Goal: Task Accomplishment & Management: Complete application form

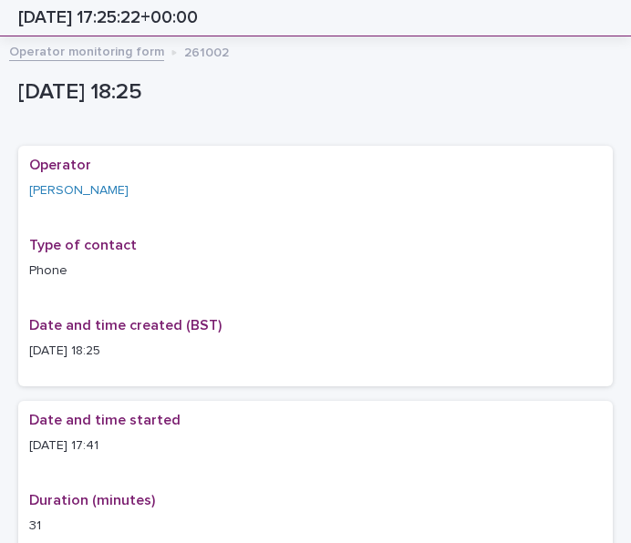
scroll to position [1206, 0]
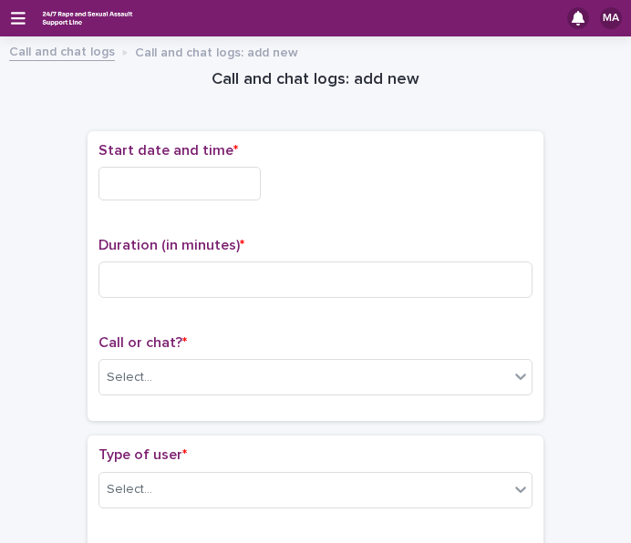
click at [11, 28] on div "MA" at bounding box center [315, 18] width 631 height 36
click at [11, 26] on icon "button" at bounding box center [18, 18] width 15 height 16
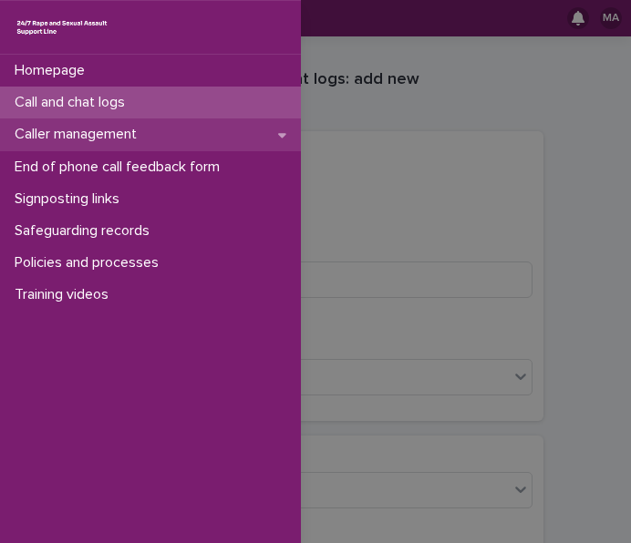
click at [72, 138] on p "Caller management" at bounding box center [79, 134] width 144 height 17
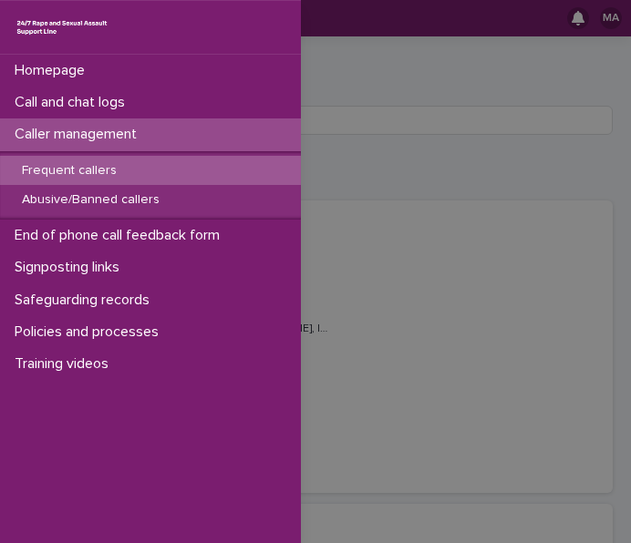
click at [177, 169] on div "Frequent callers" at bounding box center [150, 171] width 301 height 30
click at [115, 163] on p "Frequent callers" at bounding box center [69, 170] width 124 height 15
click at [74, 172] on p "Frequent callers" at bounding box center [69, 170] width 124 height 15
click at [87, 169] on p "Frequent callers" at bounding box center [69, 170] width 124 height 15
click at [385, 156] on div "Homepage Call and chat logs Caller management Frequent callers Abusive/Banned c…" at bounding box center [315, 271] width 631 height 543
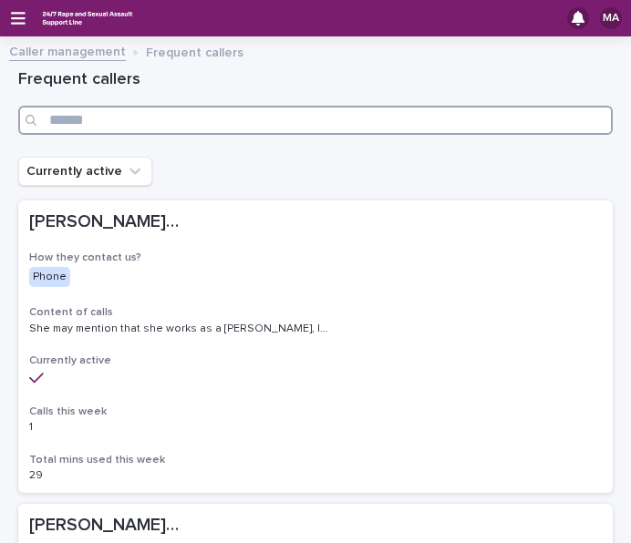
click at [358, 112] on input "Search" at bounding box center [315, 120] width 594 height 29
type input "*"
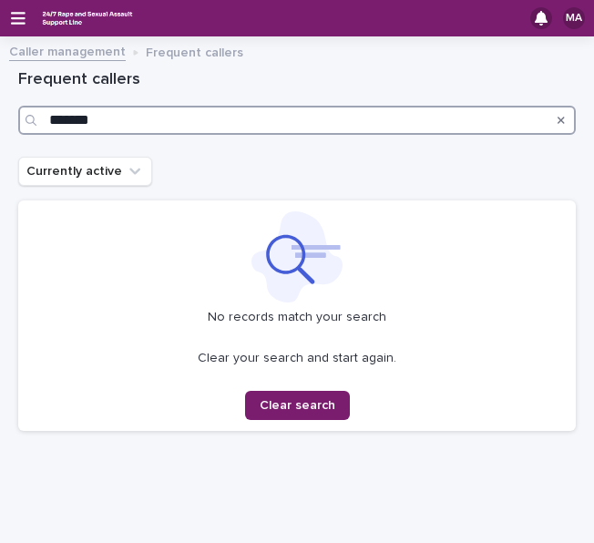
drag, startPoint x: 94, startPoint y: 123, endPoint x: -35, endPoint y: 130, distance: 128.7
click at [0, 130] on html "MA Caller management Frequent callers Loading... Saving… Loading... Saving… Fre…" at bounding box center [297, 271] width 594 height 543
type input "*"
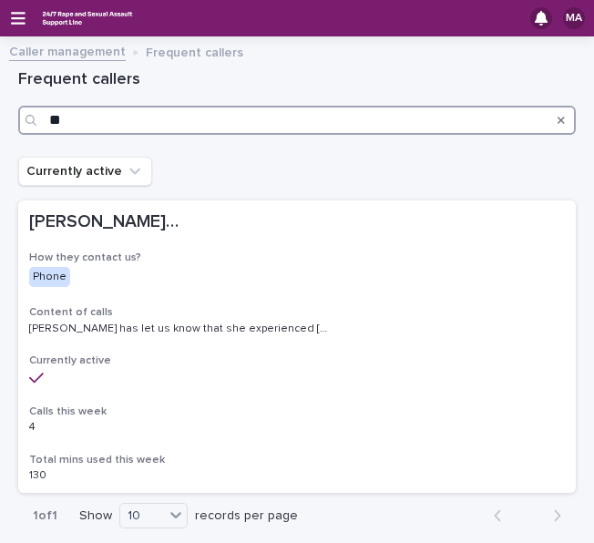
type input "*"
type input "********"
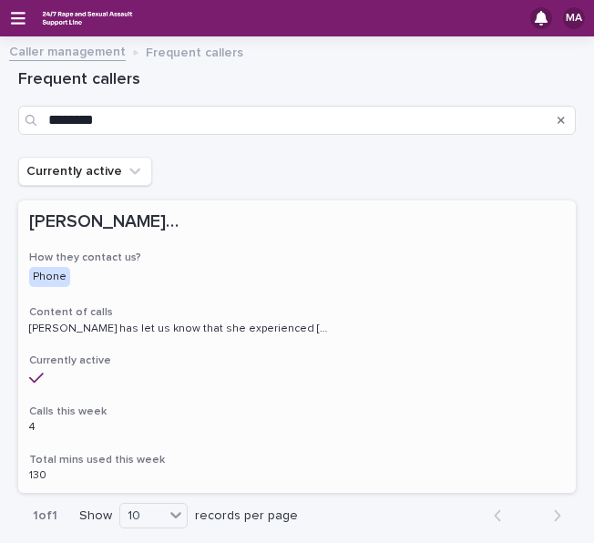
click at [139, 280] on p "Phone" at bounding box center [105, 277] width 152 height 20
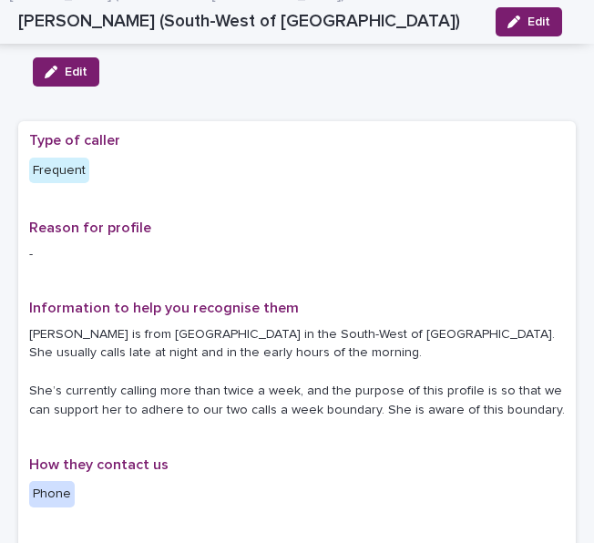
scroll to position [64, 0]
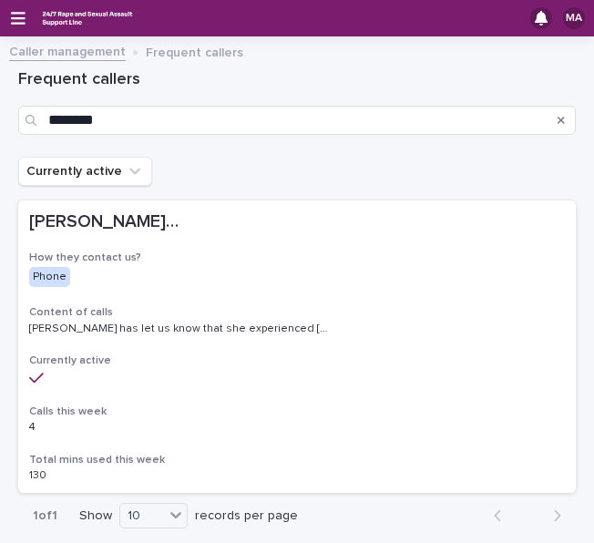
click at [13, 30] on div "MA" at bounding box center [297, 18] width 594 height 36
click at [13, 26] on div "MA" at bounding box center [297, 18] width 594 height 36
drag, startPoint x: 13, startPoint y: 26, endPoint x: 38, endPoint y: 0, distance: 36.7
click at [38, 0] on div "MA" at bounding box center [297, 18] width 594 height 36
click at [22, 10] on icon "button" at bounding box center [18, 18] width 15 height 16
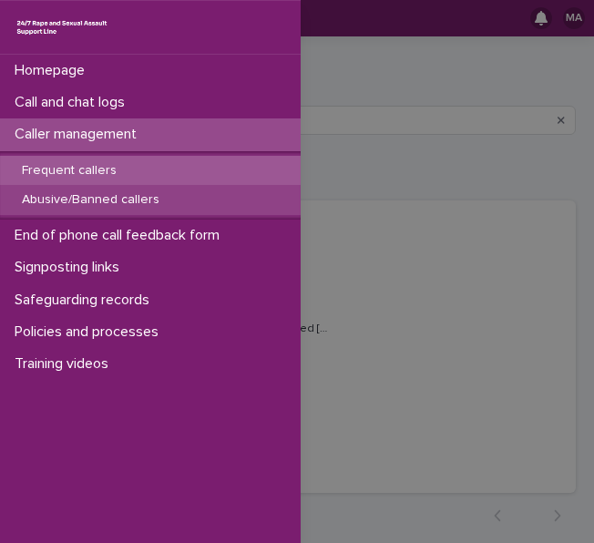
click at [91, 192] on p "Abusive/Banned callers" at bounding box center [90, 199] width 167 height 15
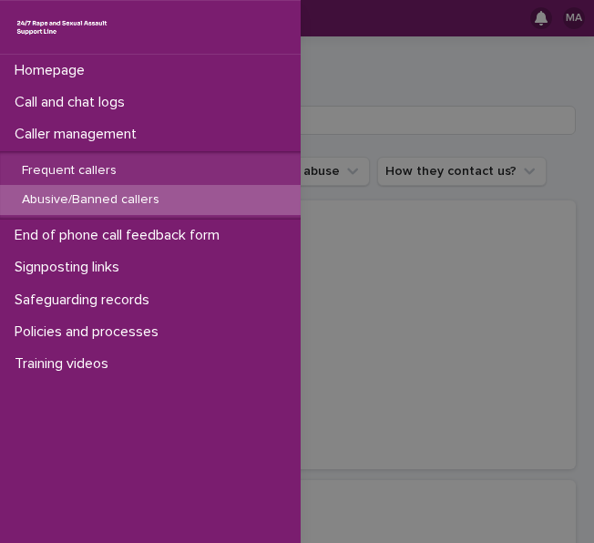
click at [339, 125] on div "Homepage Call and chat logs Caller management Frequent callers Abusive/Banned c…" at bounding box center [297, 271] width 594 height 543
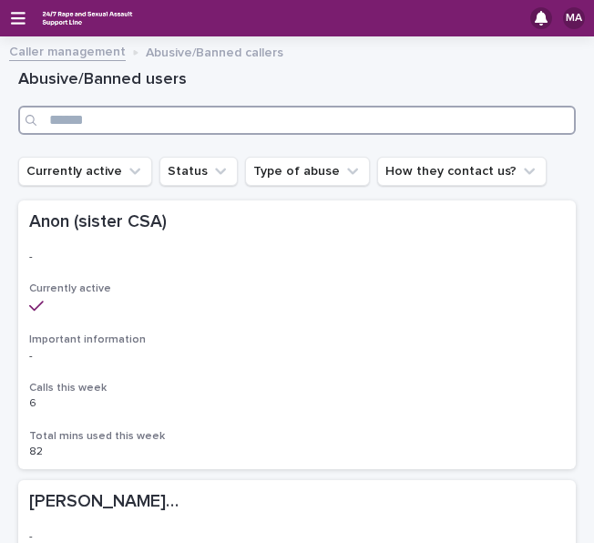
click at [264, 128] on input "Search" at bounding box center [297, 120] width 558 height 29
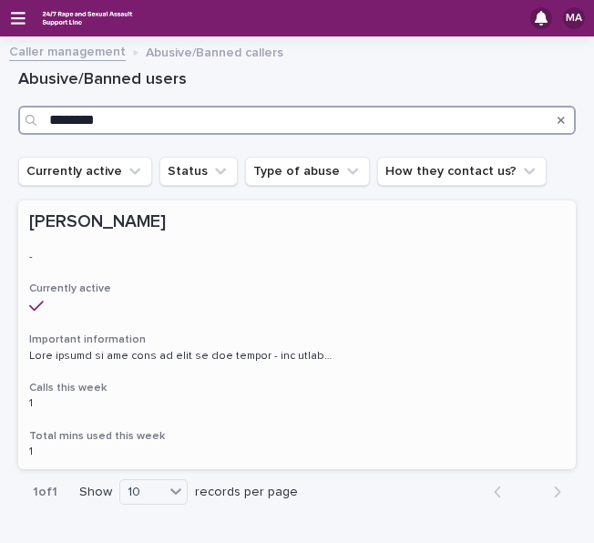
type input "********"
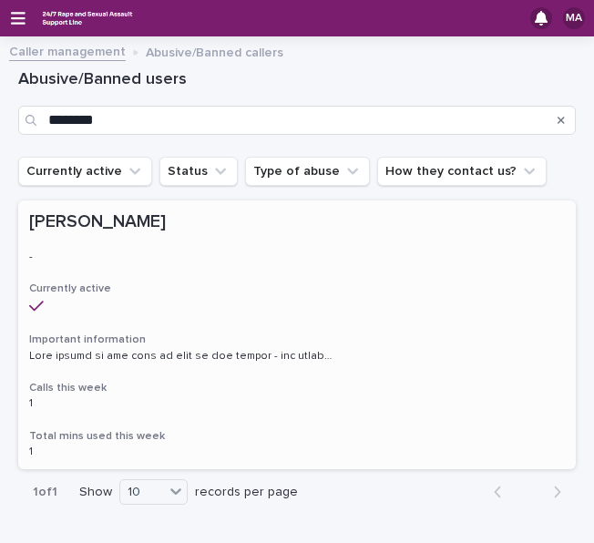
click at [282, 229] on h2 "[PERSON_NAME] [PERSON_NAME]" at bounding box center [297, 221] width 536 height 21
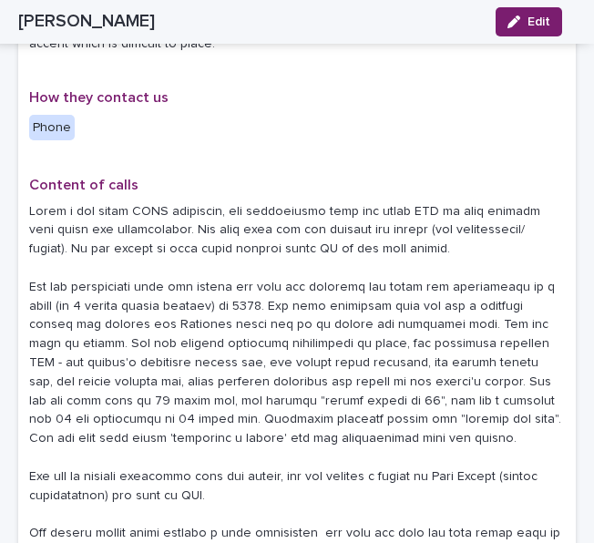
scroll to position [919, 0]
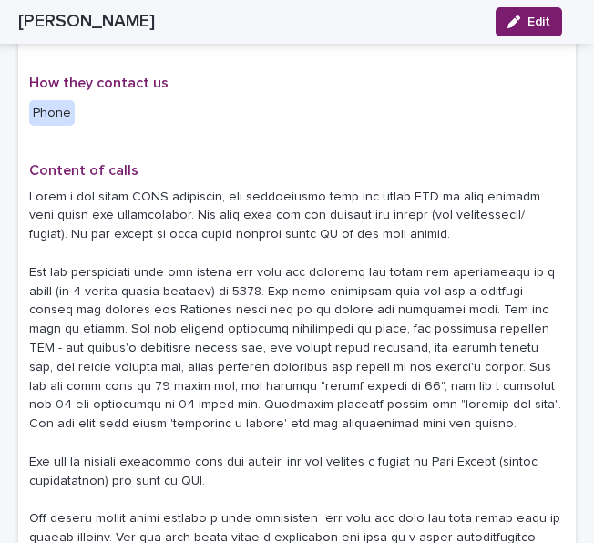
drag, startPoint x: 570, startPoint y: 238, endPoint x: 580, endPoint y: 238, distance: 10.0
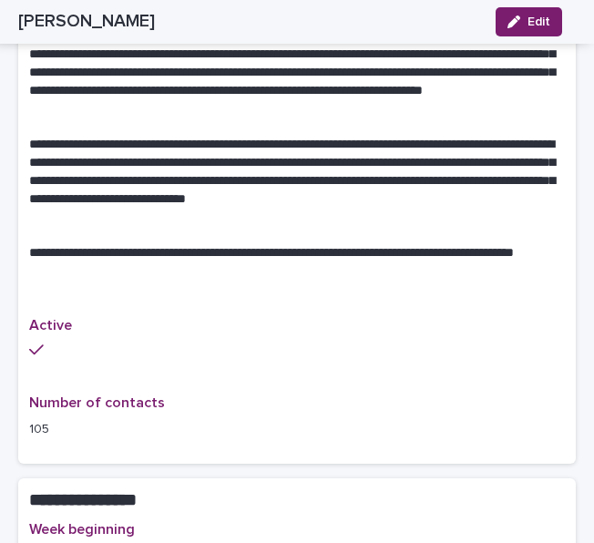
scroll to position [1714, 0]
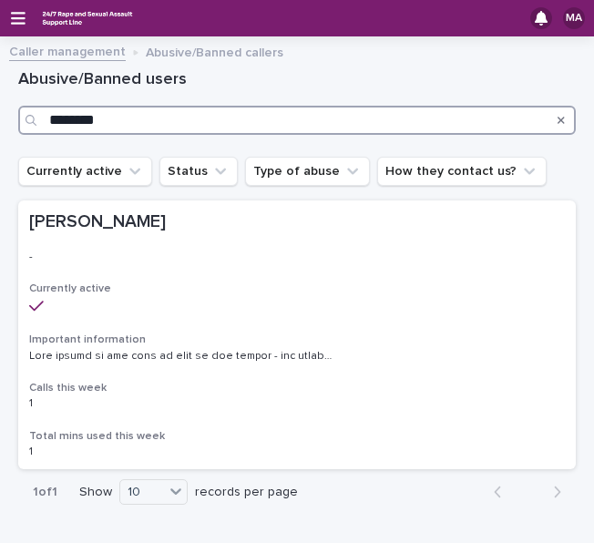
drag, startPoint x: 120, startPoint y: 121, endPoint x: 0, endPoint y: 121, distance: 120.3
click at [0, 121] on html "MA Caller management Abusive/Banned callers Loading... Saving… Loading... Savin…" at bounding box center [297, 271] width 594 height 543
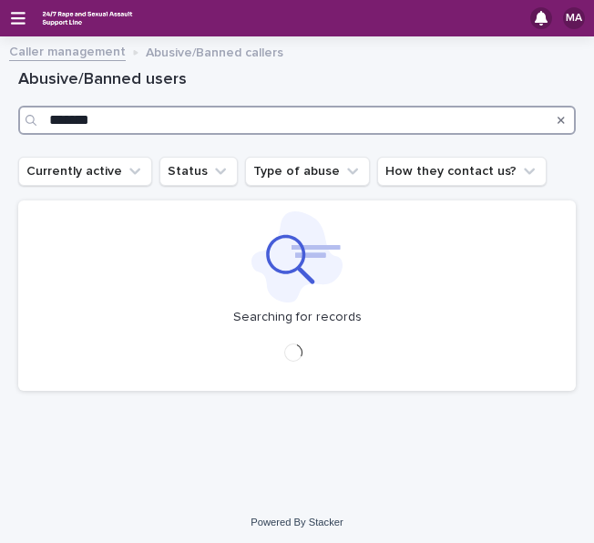
type input "*******"
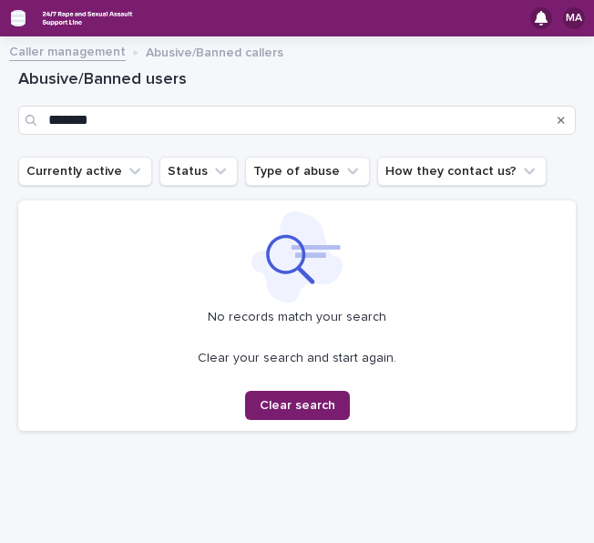
click at [15, 19] on icon "button" at bounding box center [18, 18] width 15 height 16
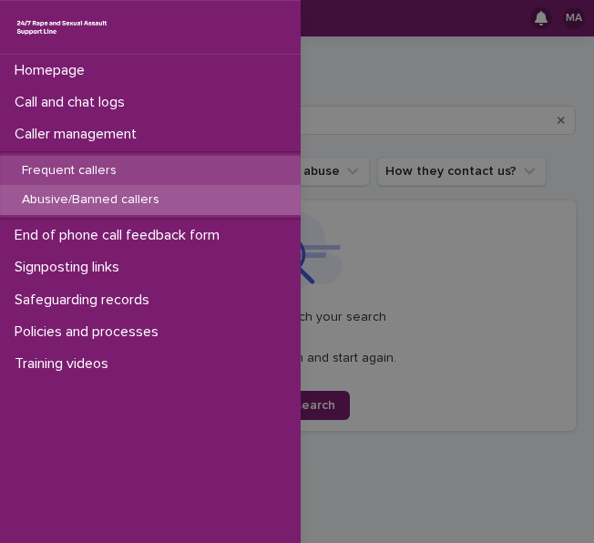
click at [38, 167] on p "Frequent callers" at bounding box center [69, 170] width 124 height 15
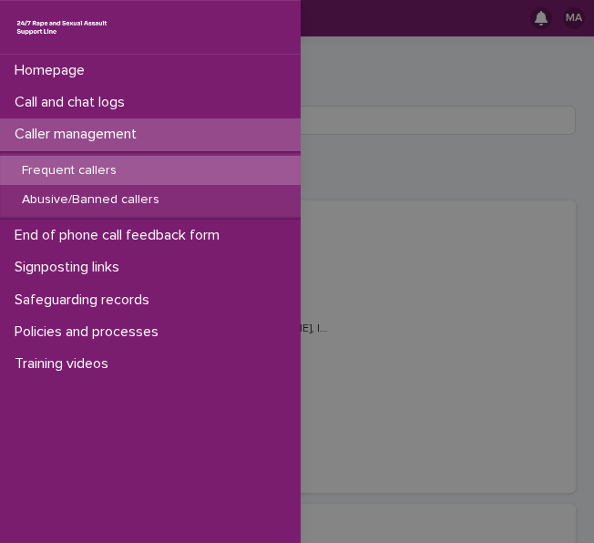
click at [408, 167] on div "Homepage Call and chat logs Caller management Frequent callers Abusive/Banned c…" at bounding box center [297, 271] width 594 height 543
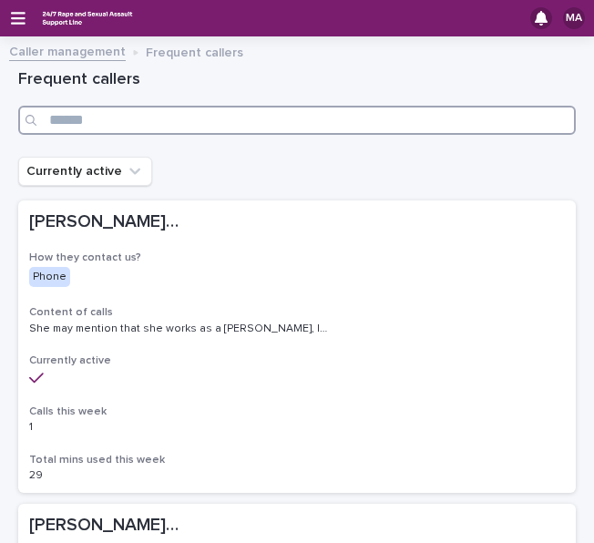
click at [221, 119] on input "Search" at bounding box center [297, 120] width 558 height 29
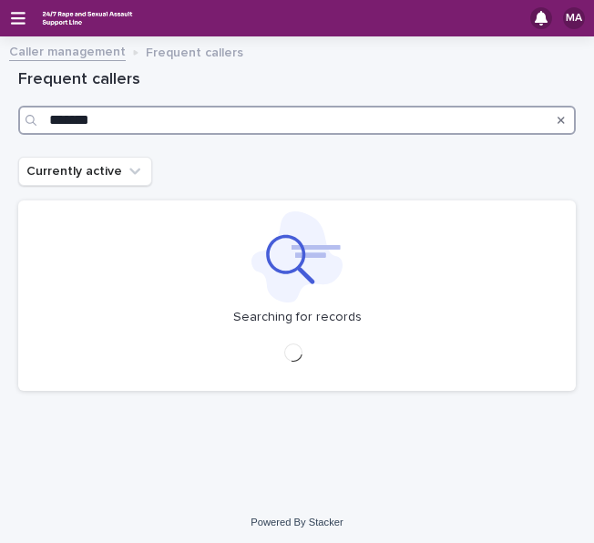
type input "*******"
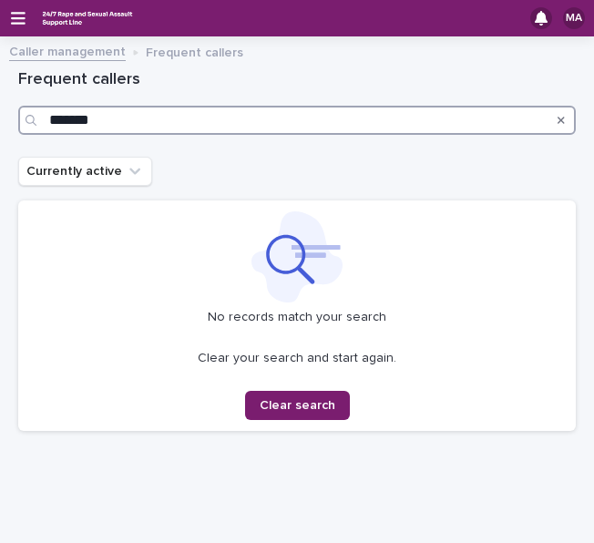
drag, startPoint x: 221, startPoint y: 119, endPoint x: 209, endPoint y: 120, distance: 12.8
click at [215, 123] on input "*******" at bounding box center [297, 120] width 558 height 29
drag, startPoint x: 160, startPoint y: 119, endPoint x: 7, endPoint y: 80, distance: 158.0
click at [7, 80] on div "Loading... Saving… Loading... Saving… Frequent callers ******* Currently active…" at bounding box center [297, 292] width 594 height 490
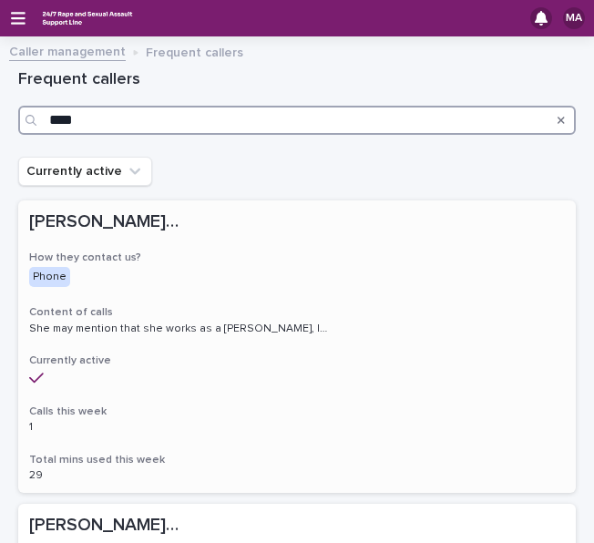
type input "****"
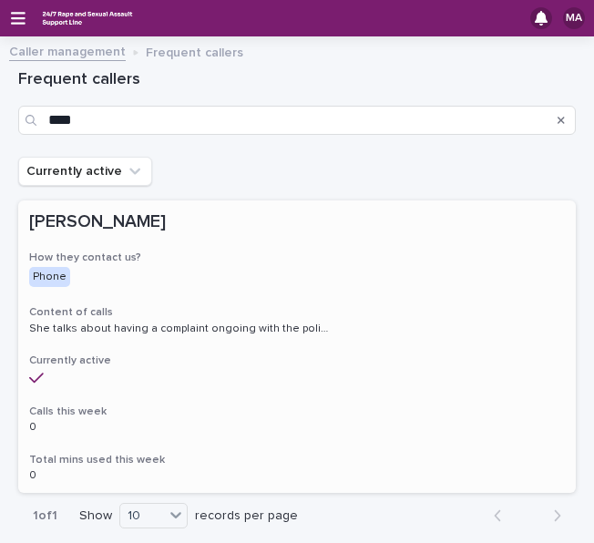
click at [271, 288] on div "[PERSON_NAME] [PERSON_NAME] How they contact us? Phone Content of calls She tal…" at bounding box center [297, 346] width 558 height 293
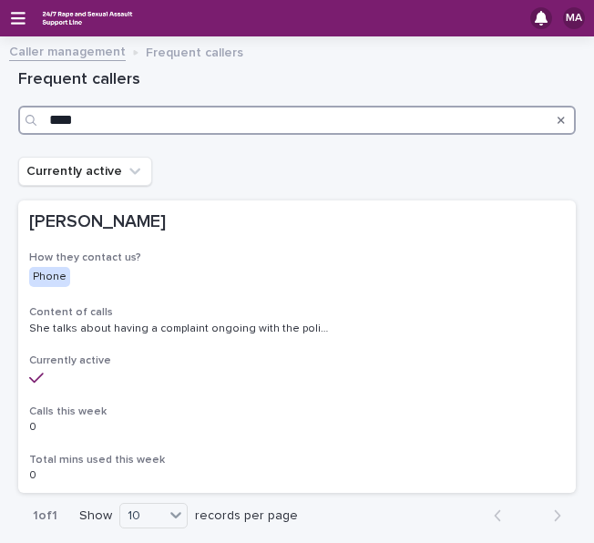
drag, startPoint x: 191, startPoint y: 125, endPoint x: 7, endPoint y: 130, distance: 184.1
click at [7, 130] on div "Loading... Saving… Loading... Saving… Frequent callers **** Currently active [P…" at bounding box center [297, 338] width 594 height 583
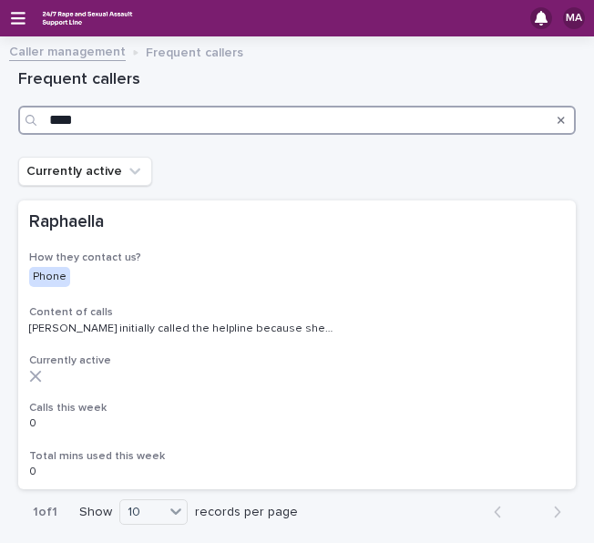
type input "****"
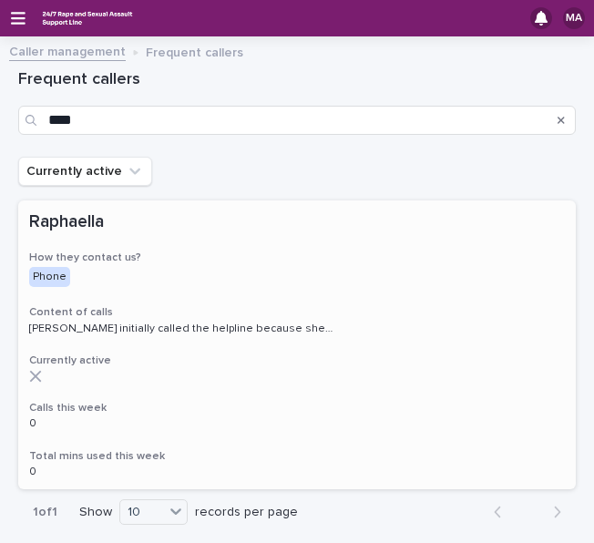
click at [129, 327] on p "[PERSON_NAME] initially called the helpline because she believed that she was a…" at bounding box center [182, 327] width 307 height 16
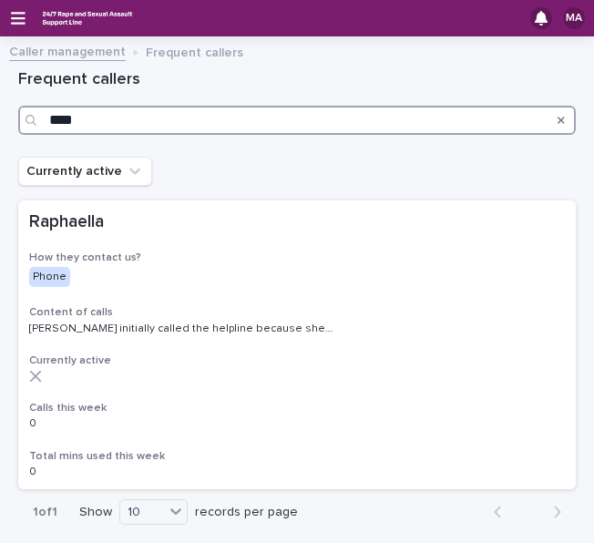
drag, startPoint x: 109, startPoint y: 119, endPoint x: -15, endPoint y: 226, distance: 163.5
click at [0, 226] on html "MA Caller management Frequent callers Loading... Saving… Loading... Saving… Fre…" at bounding box center [297, 271] width 594 height 543
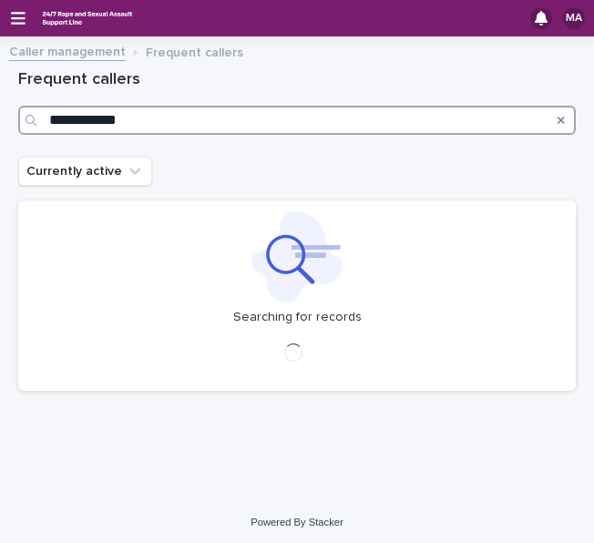
type input "**********"
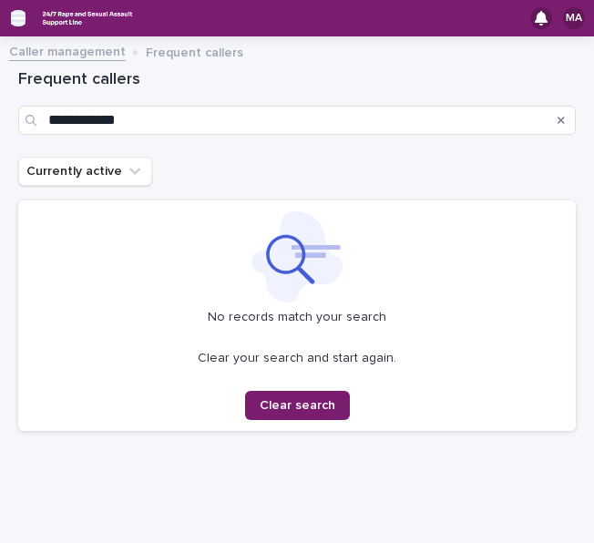
click at [25, 25] on div "MA" at bounding box center [297, 18] width 594 height 36
click at [6, 12] on div "MA" at bounding box center [297, 18] width 594 height 36
click at [15, 17] on icon "button" at bounding box center [18, 18] width 15 height 13
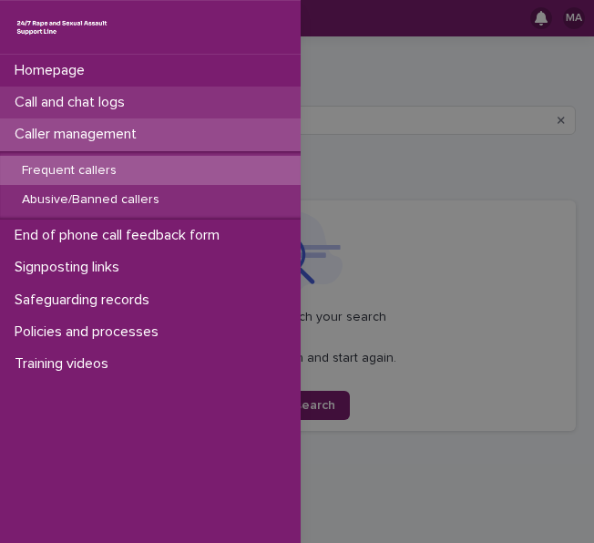
click at [97, 113] on div "Call and chat logs" at bounding box center [150, 103] width 301 height 32
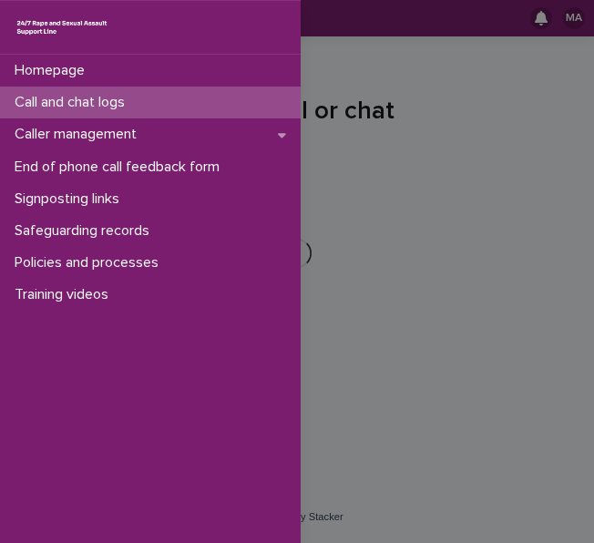
click at [367, 169] on div "Homepage Call and chat logs Caller management End of phone call feedback form S…" at bounding box center [297, 271] width 594 height 543
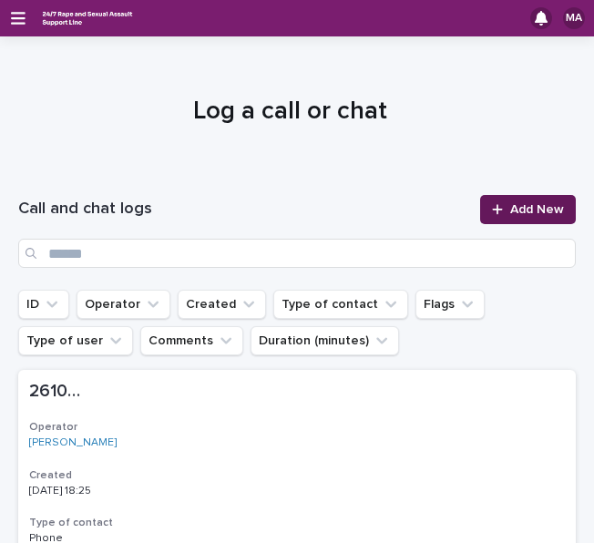
click at [511, 198] on link "Add New" at bounding box center [528, 209] width 96 height 29
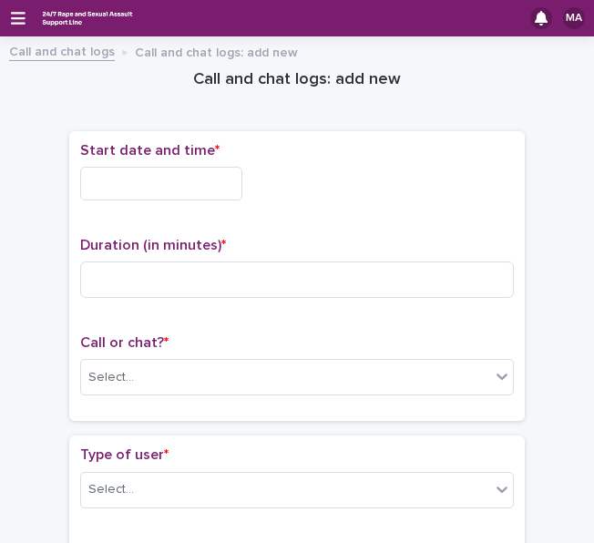
click at [186, 176] on input "text" at bounding box center [161, 184] width 162 height 34
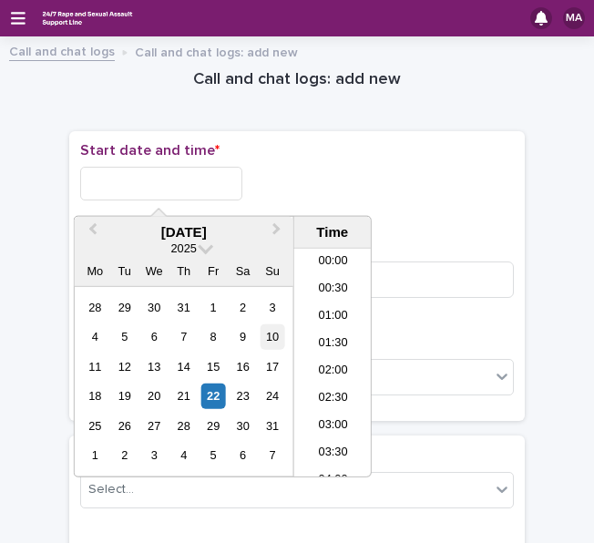
scroll to position [993, 0]
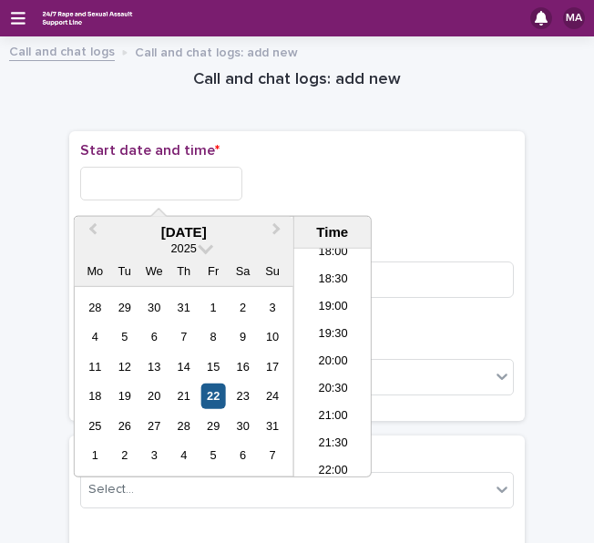
click at [218, 387] on div "22" at bounding box center [213, 396] width 25 height 25
click at [190, 192] on input "**********" at bounding box center [161, 184] width 162 height 34
type input "**********"
click at [292, 146] on p "Start date and time *" at bounding box center [297, 150] width 434 height 17
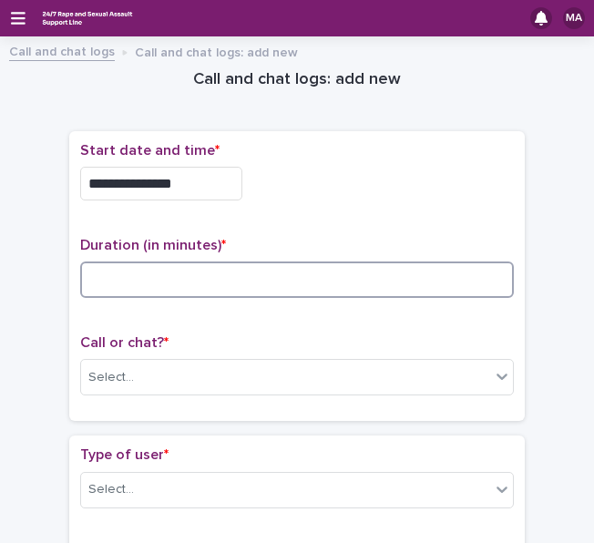
click at [281, 272] on input at bounding box center [297, 280] width 434 height 36
click at [190, 282] on input at bounding box center [297, 280] width 434 height 36
type input "**"
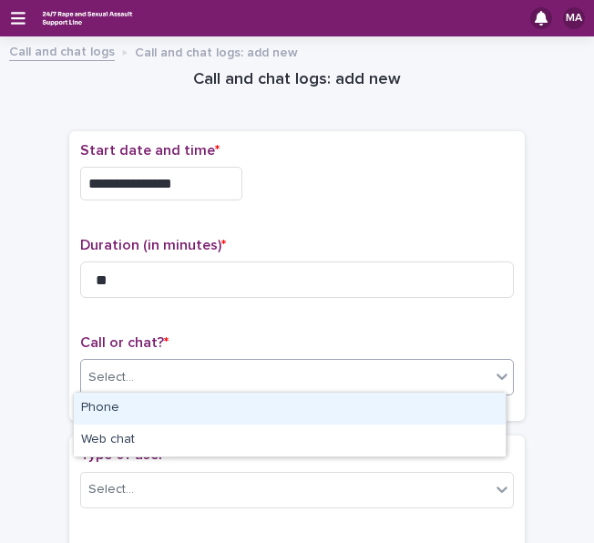
click at [191, 375] on div "Select..." at bounding box center [285, 378] width 409 height 30
click at [163, 409] on div "Phone" at bounding box center [290, 409] width 432 height 32
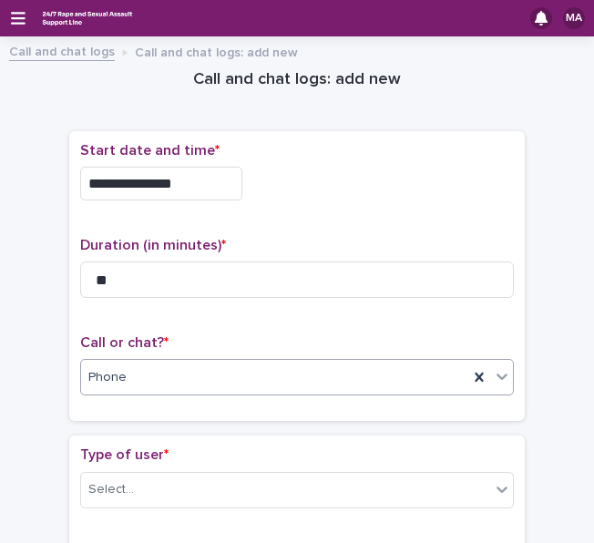
scroll to position [273, 0]
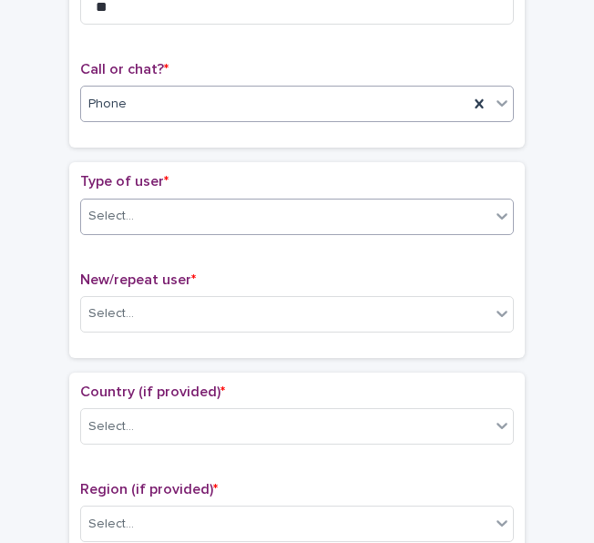
click at [196, 209] on div "Select..." at bounding box center [285, 216] width 409 height 30
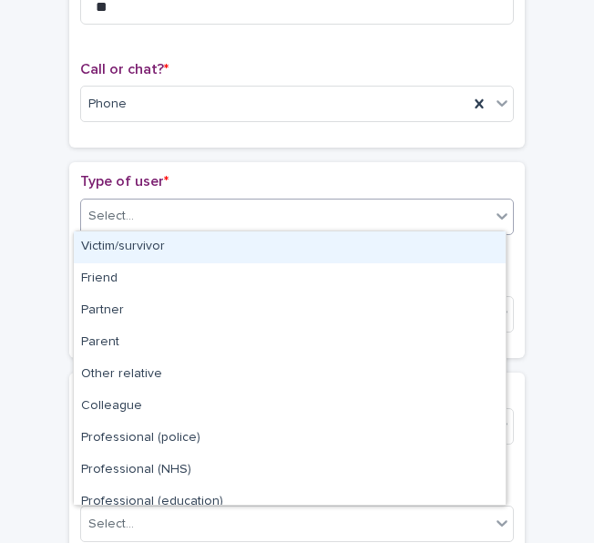
click at [172, 247] on div "Victim/survivor" at bounding box center [290, 247] width 432 height 32
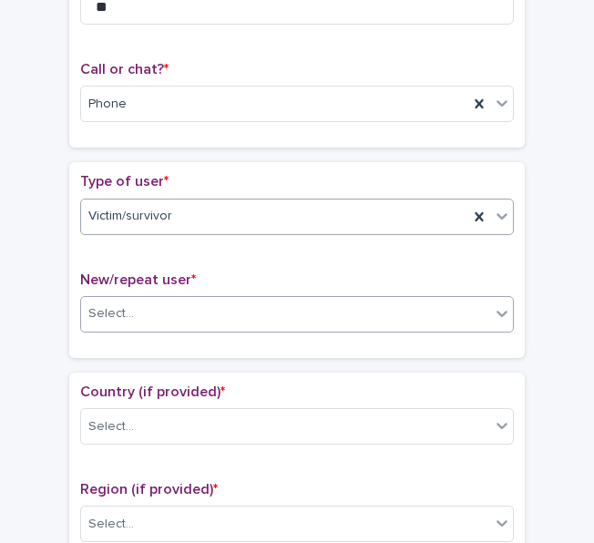
click at [157, 303] on div "Select..." at bounding box center [285, 314] width 409 height 30
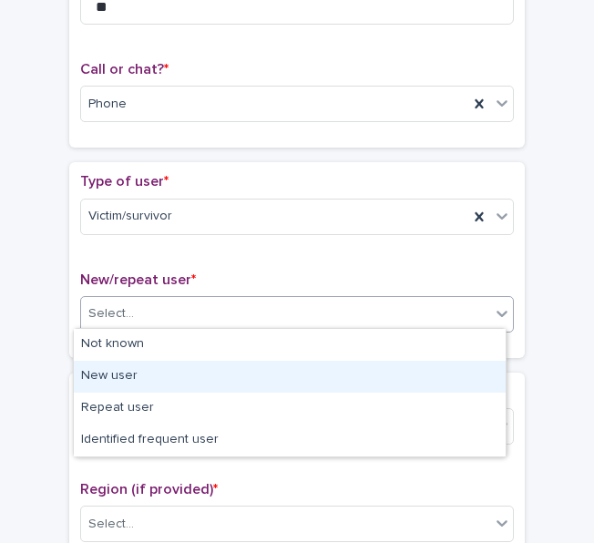
click at [138, 371] on div "New user" at bounding box center [290, 377] width 432 height 32
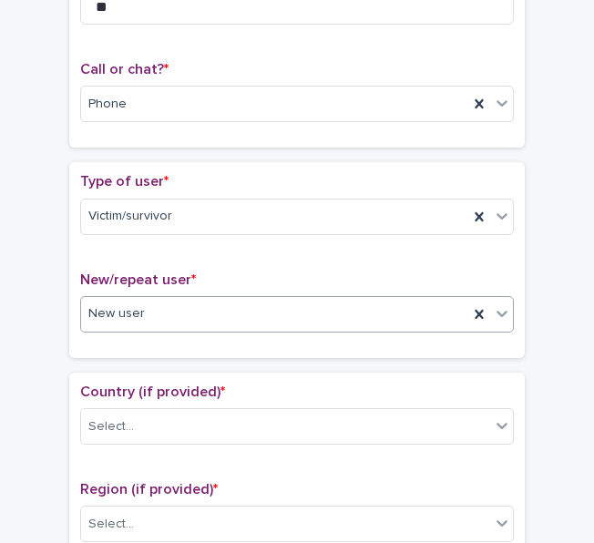
click at [190, 305] on div "New user" at bounding box center [274, 314] width 387 height 30
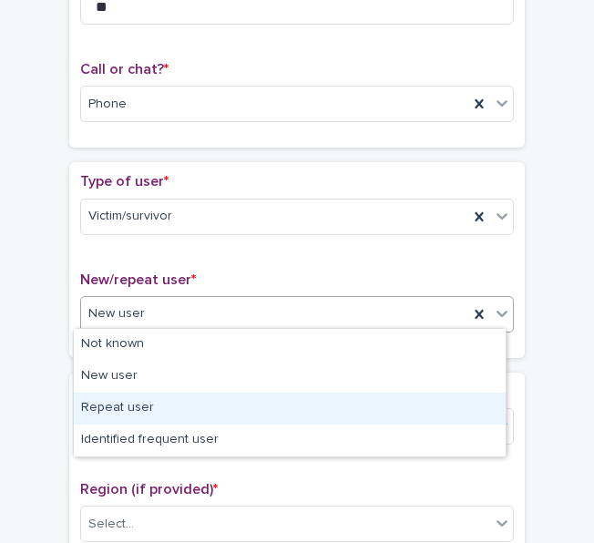
click at [171, 404] on div "Repeat user" at bounding box center [290, 409] width 432 height 32
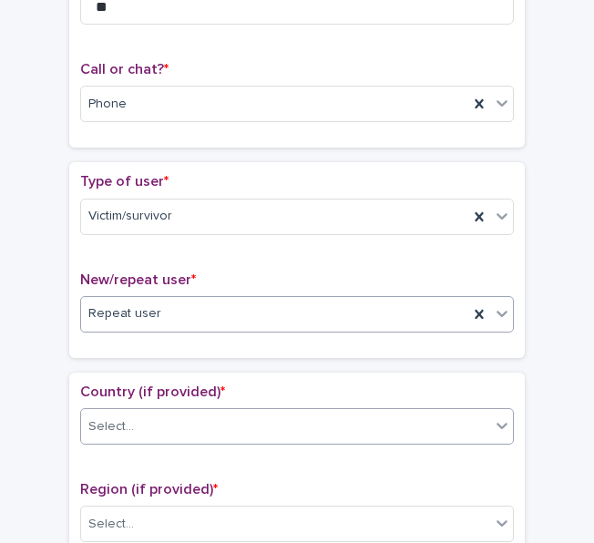
scroll to position [364, 0]
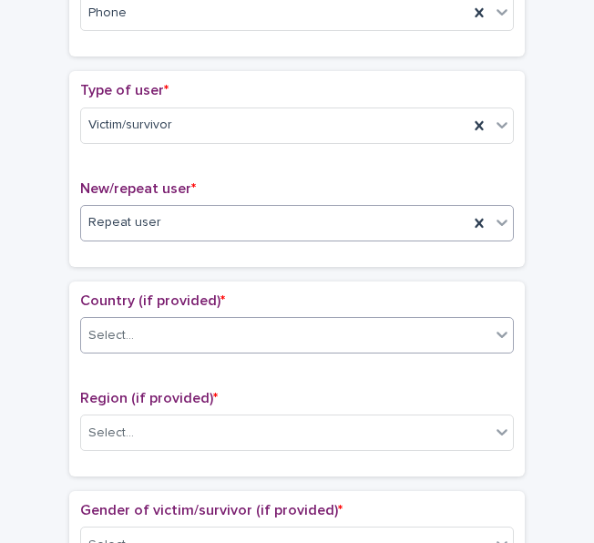
click at [180, 321] on div "Select..." at bounding box center [285, 336] width 409 height 30
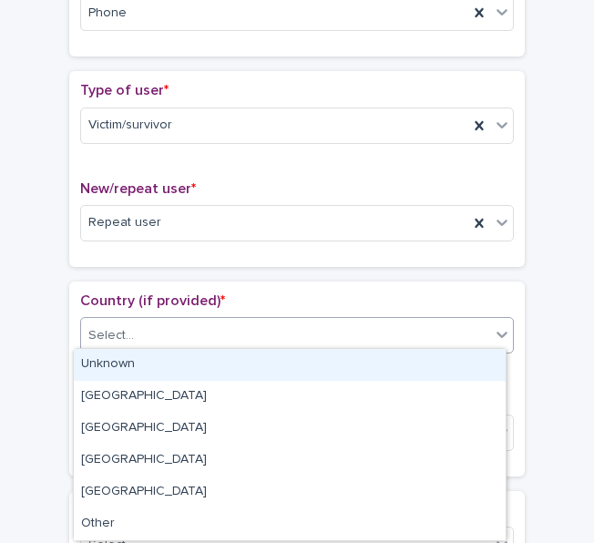
click at [164, 367] on div "Unknown" at bounding box center [290, 365] width 432 height 32
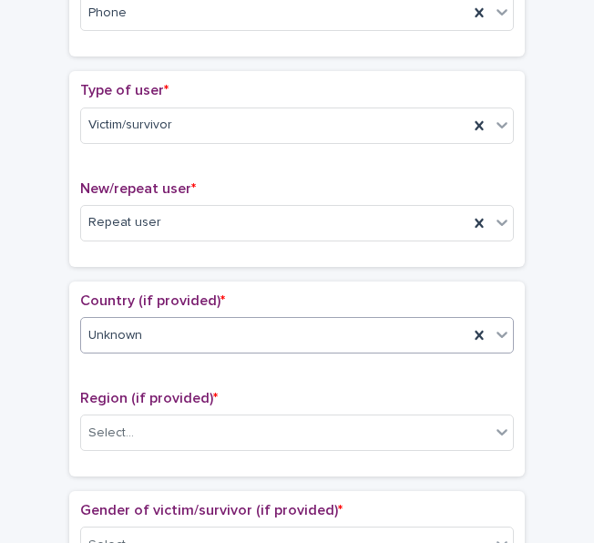
scroll to position [547, 0]
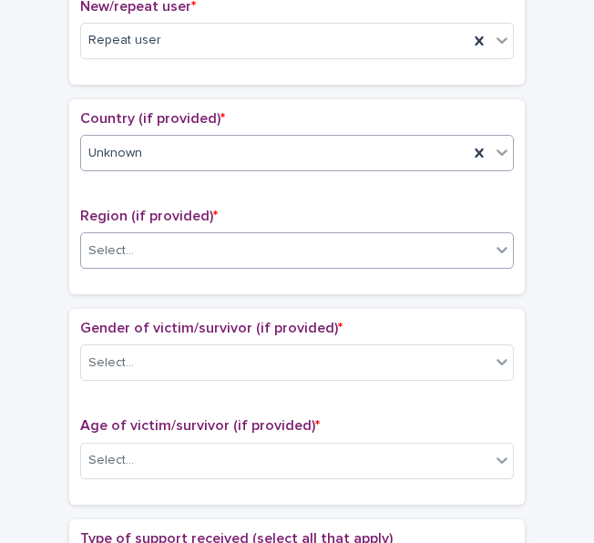
click at [209, 236] on div "Select..." at bounding box center [285, 251] width 409 height 30
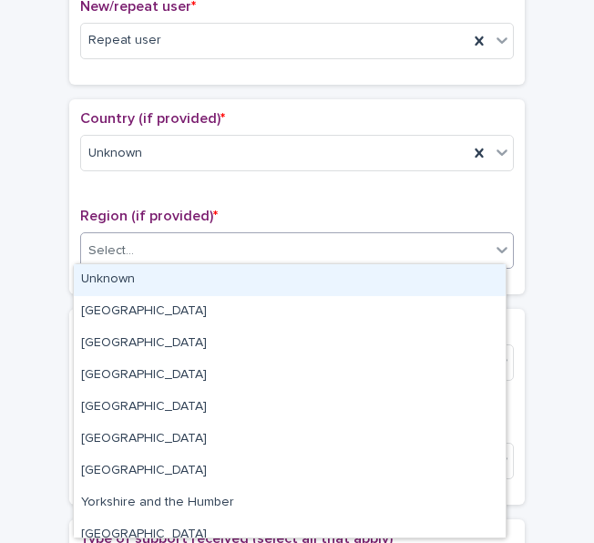
click at [179, 282] on div "Unknown" at bounding box center [290, 280] width 432 height 32
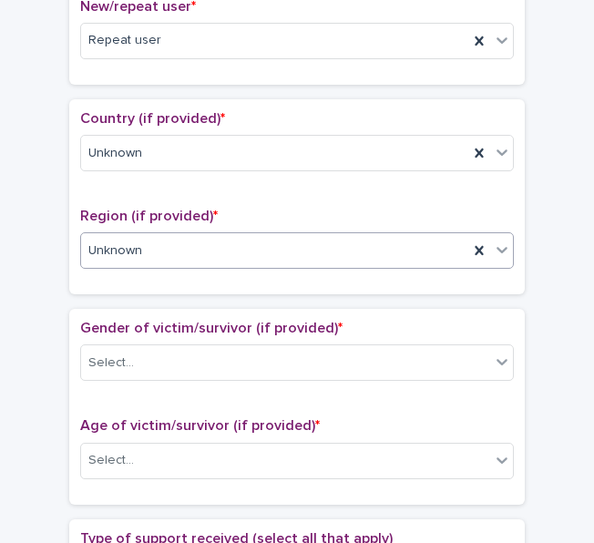
scroll to position [638, 0]
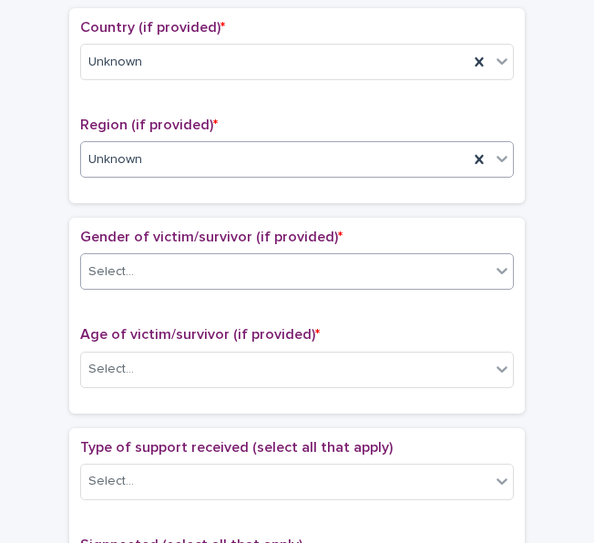
click at [188, 271] on div "Select..." at bounding box center [285, 272] width 409 height 30
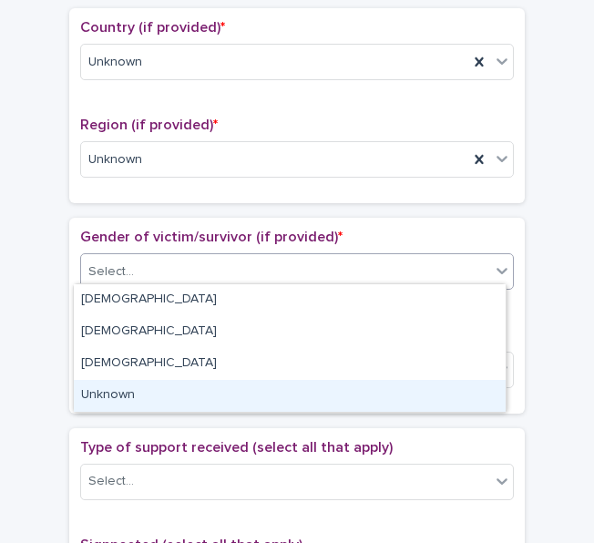
click at [120, 396] on div "Unknown" at bounding box center [290, 396] width 432 height 32
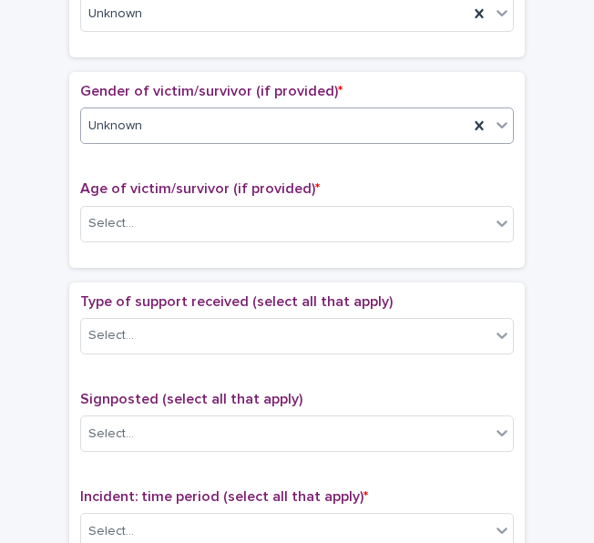
scroll to position [820, 0]
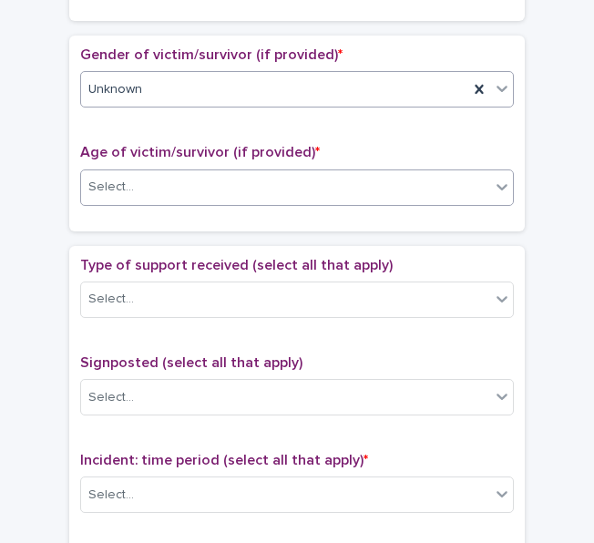
click at [273, 172] on div "Select..." at bounding box center [285, 187] width 409 height 30
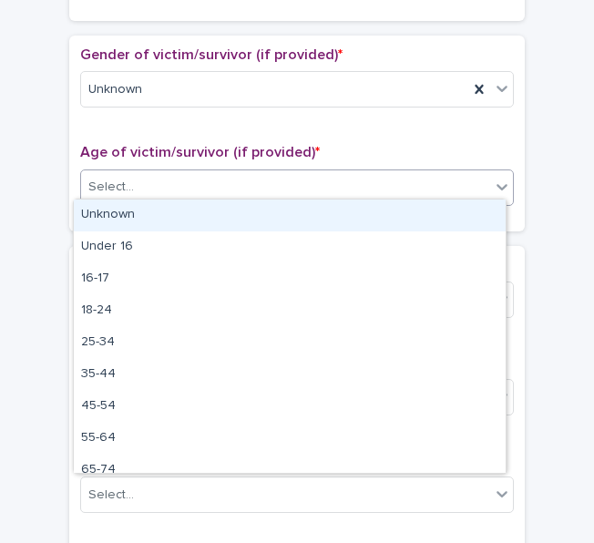
click at [221, 221] on div "Unknown" at bounding box center [290, 216] width 432 height 32
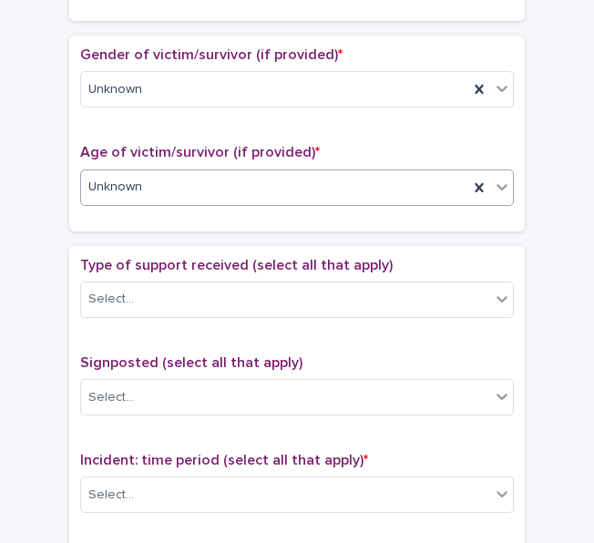
scroll to position [911, 0]
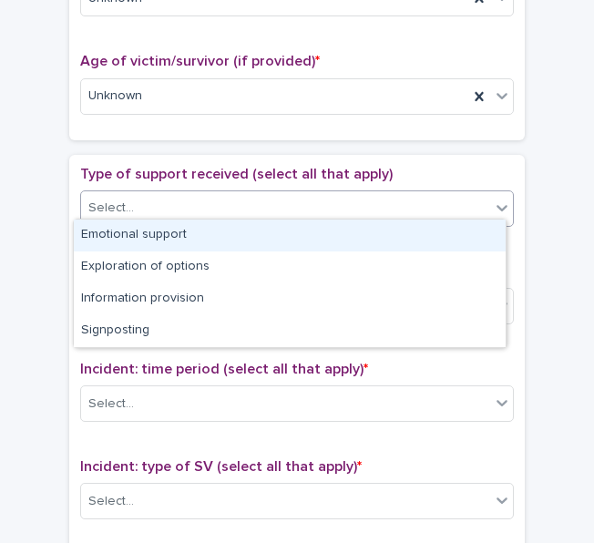
click at [213, 193] on div "Select..." at bounding box center [285, 208] width 409 height 30
click at [165, 236] on div "Emotional support" at bounding box center [290, 236] width 432 height 32
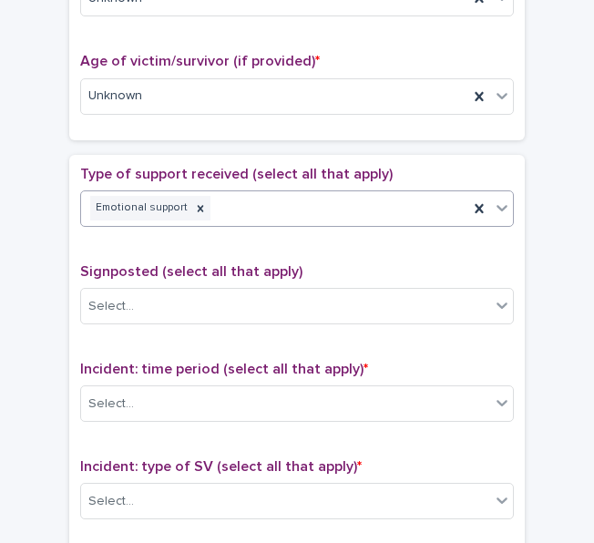
click at [305, 208] on div "Emotional support" at bounding box center [274, 208] width 387 height 32
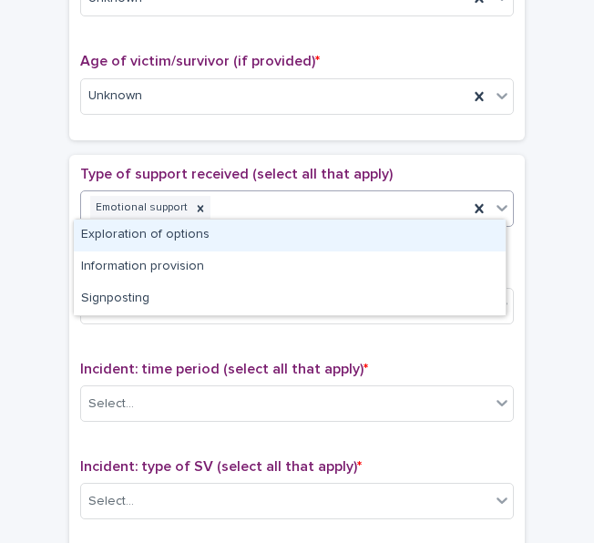
click at [248, 236] on div "Exploration of options" at bounding box center [290, 236] width 432 height 32
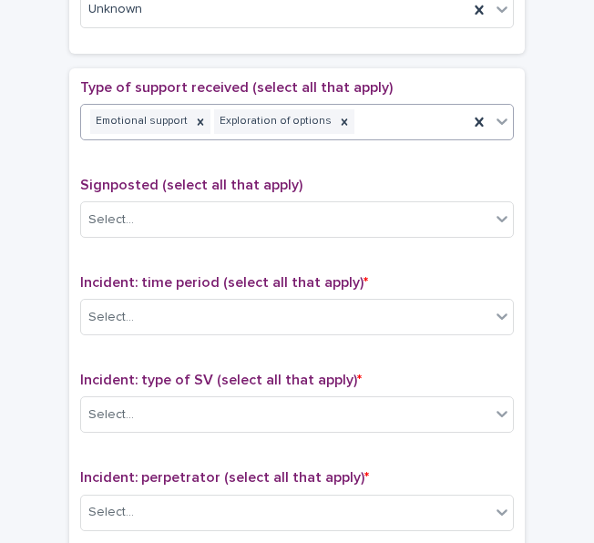
scroll to position [1093, 0]
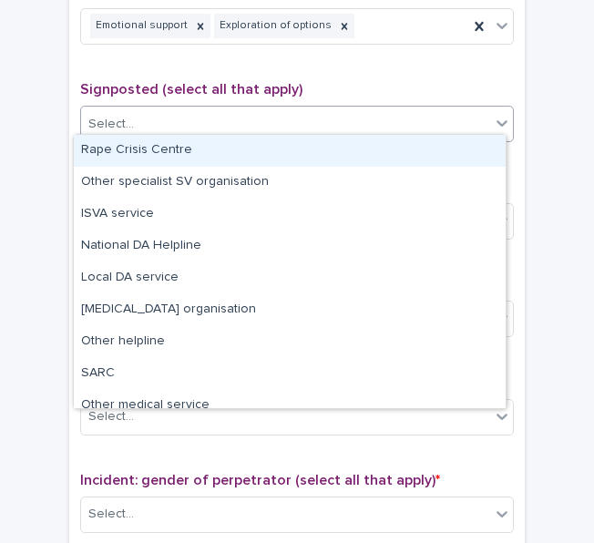
click at [204, 129] on div "Select..." at bounding box center [285, 124] width 409 height 30
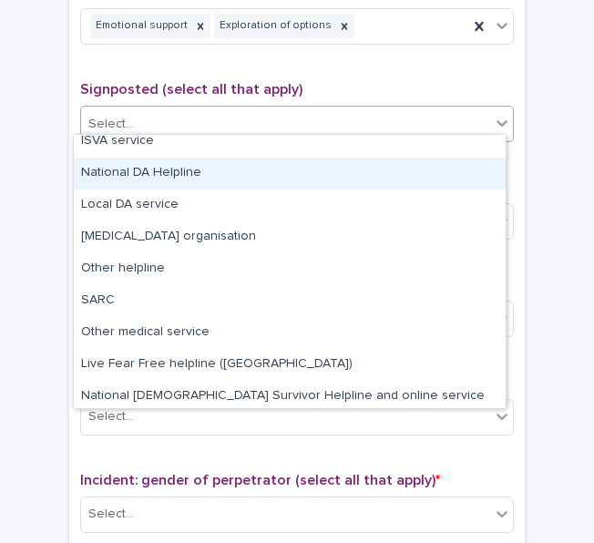
scroll to position [109, 0]
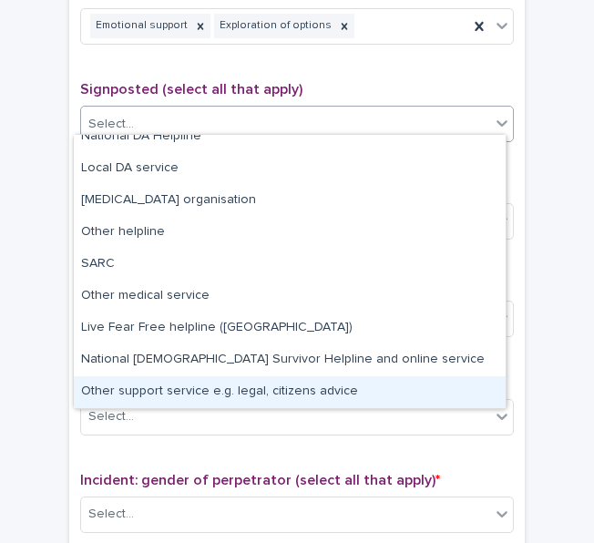
click at [133, 383] on div "Other support service e.g. legal, citizens advice" at bounding box center [290, 392] width 432 height 32
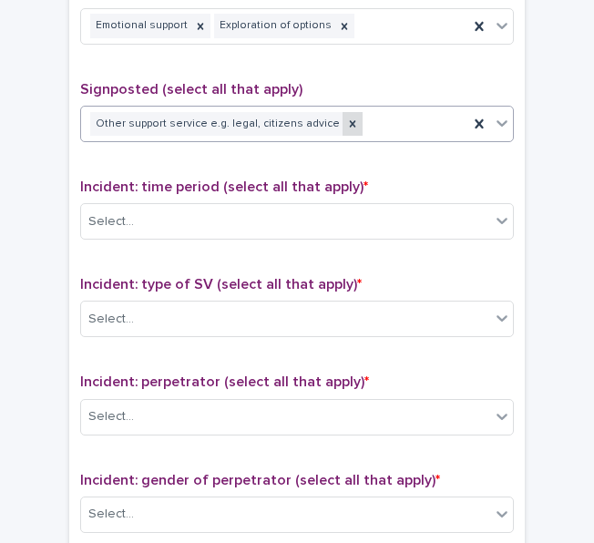
click at [346, 118] on icon at bounding box center [352, 124] width 13 height 13
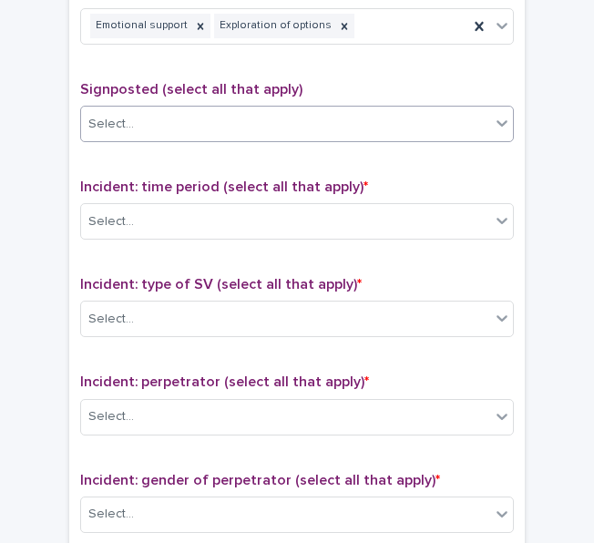
click at [351, 112] on div "Select..." at bounding box center [285, 124] width 409 height 30
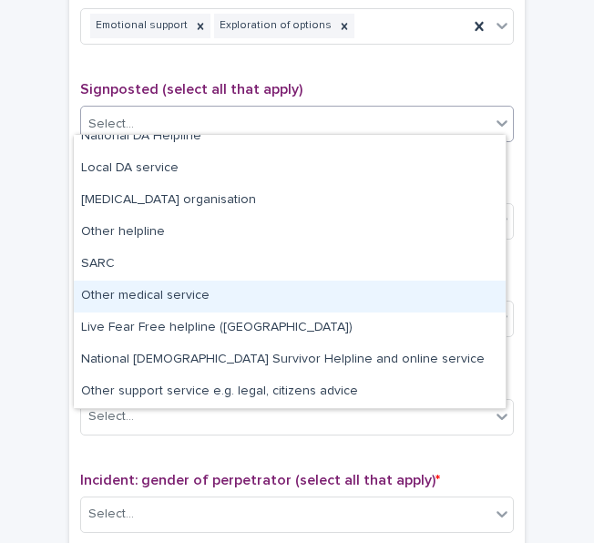
click at [184, 294] on div "Other medical service" at bounding box center [290, 297] width 432 height 32
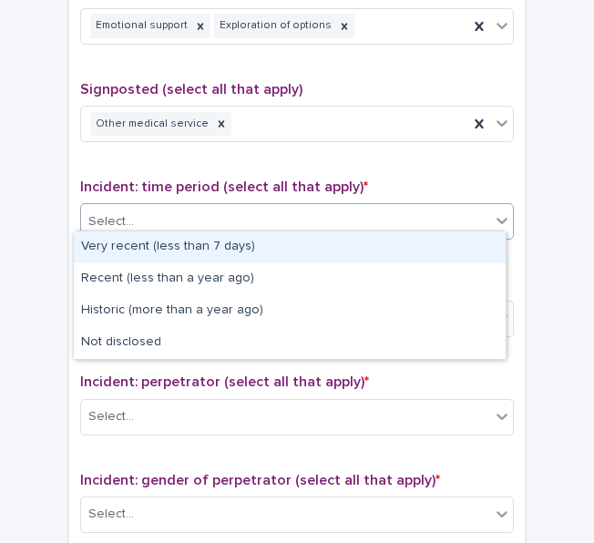
click at [182, 218] on div "Select..." at bounding box center [285, 222] width 409 height 30
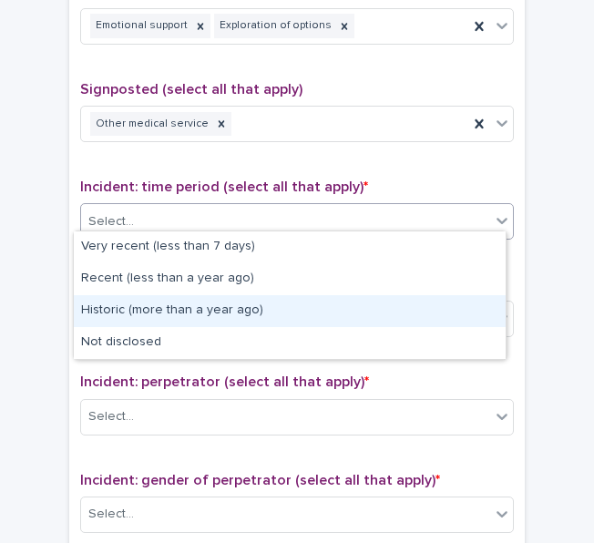
click at [159, 313] on div "Historic (more than a year ago)" at bounding box center [290, 311] width 432 height 32
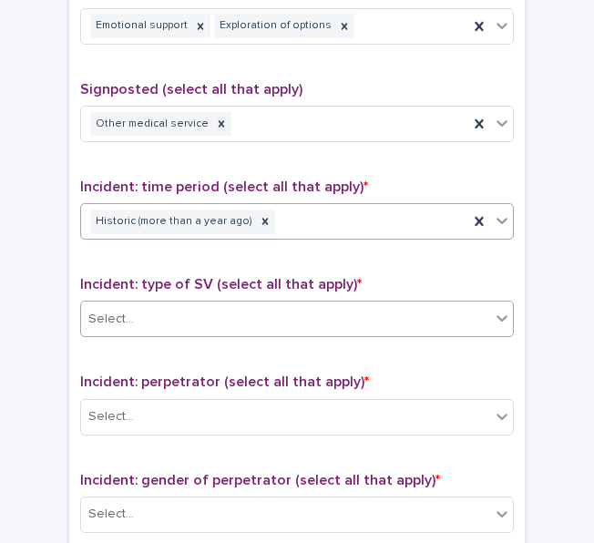
click at [186, 304] on div "Select..." at bounding box center [285, 319] width 409 height 30
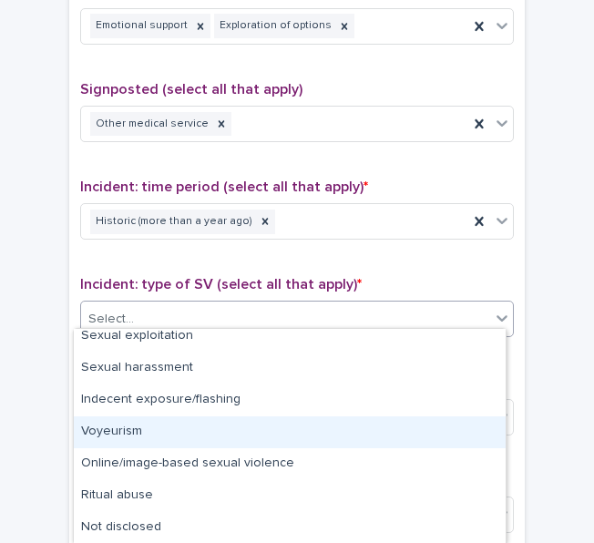
scroll to position [13, 0]
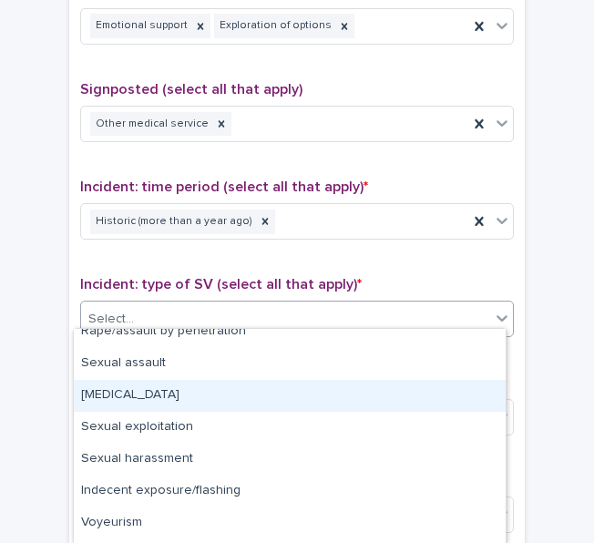
click at [129, 400] on div "[MEDICAL_DATA]" at bounding box center [290, 396] width 432 height 32
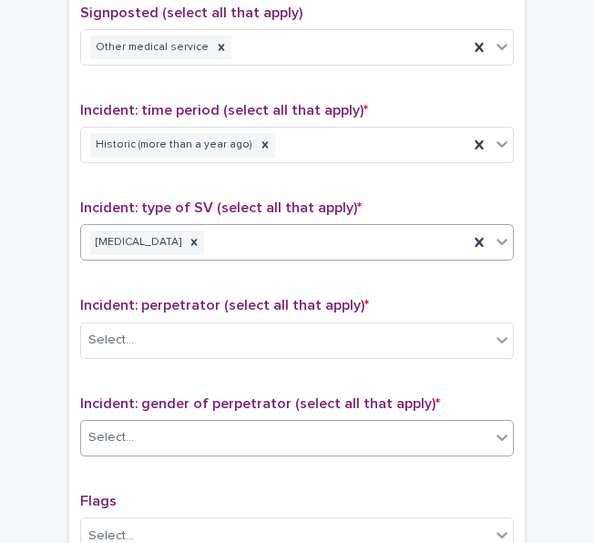
scroll to position [1276, 0]
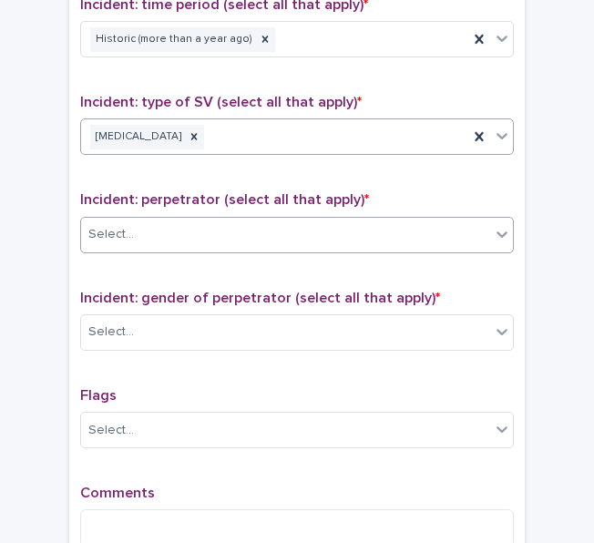
click at [301, 217] on div "Select..." at bounding box center [297, 235] width 434 height 36
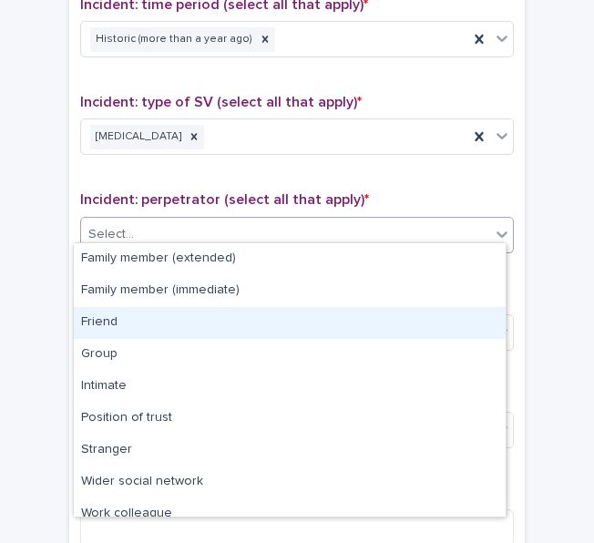
scroll to position [77, 0]
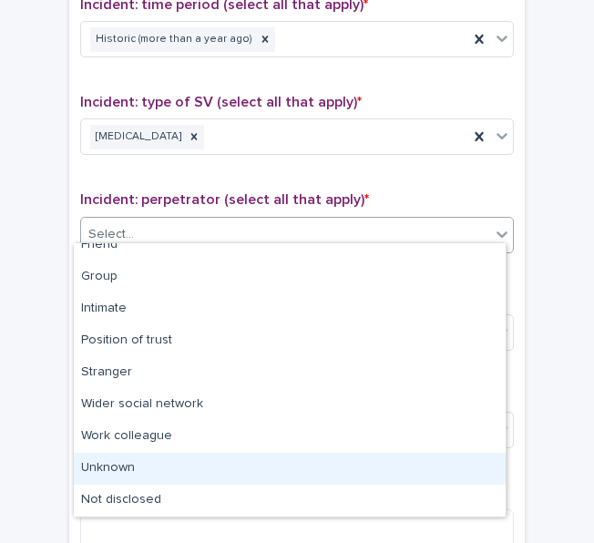
click at [163, 476] on div "Unknown" at bounding box center [290, 469] width 432 height 32
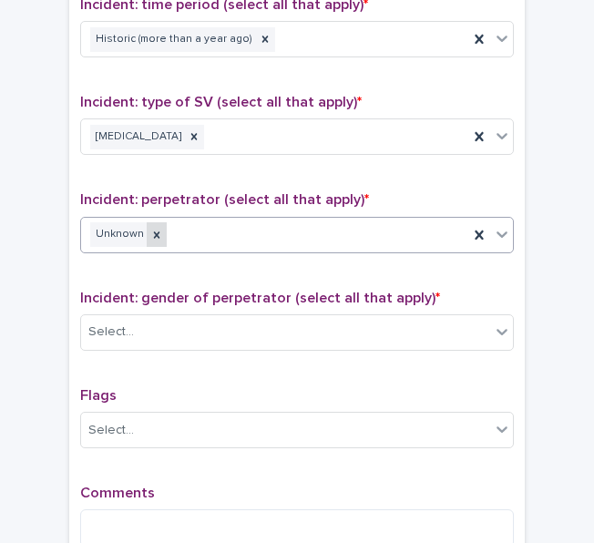
click at [154, 231] on icon at bounding box center [157, 234] width 6 height 6
click at [190, 227] on div "Select..." at bounding box center [285, 235] width 409 height 30
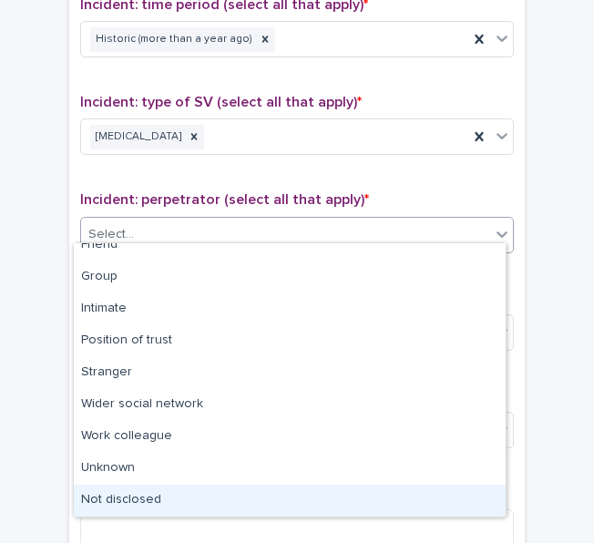
click at [159, 492] on div "Not disclosed" at bounding box center [290, 501] width 432 height 32
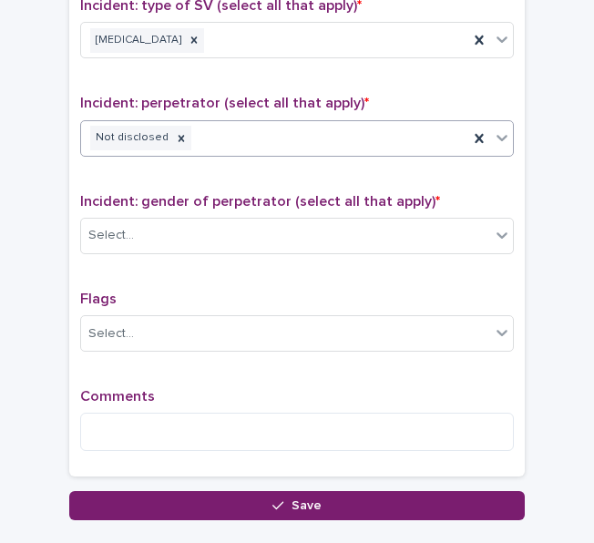
scroll to position [1458, 0]
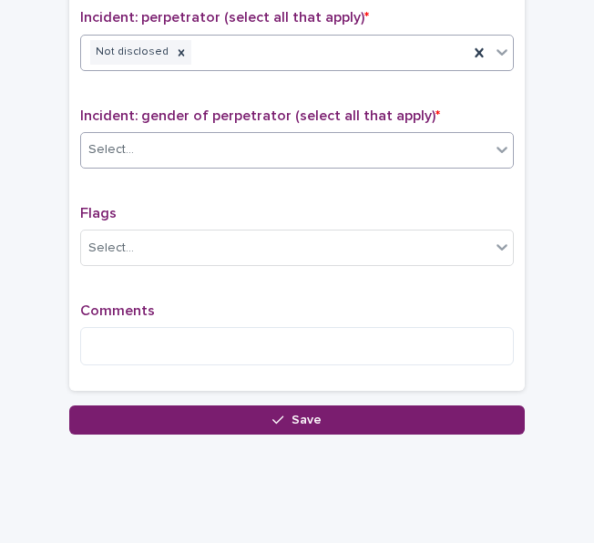
click at [198, 154] on div "Select..." at bounding box center [285, 150] width 409 height 30
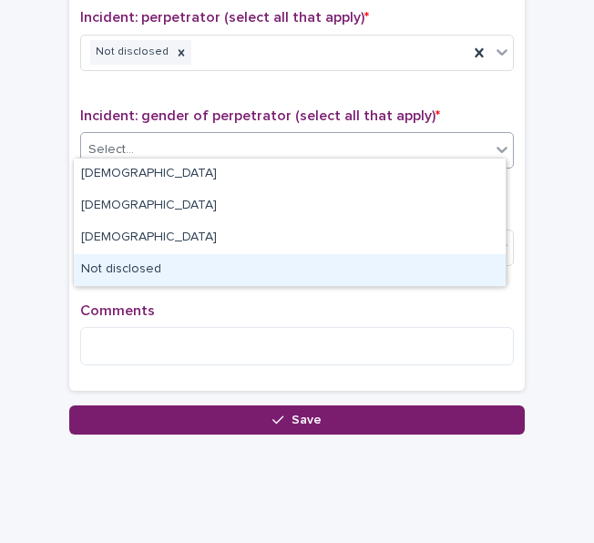
click at [133, 258] on div "Not disclosed" at bounding box center [290, 270] width 432 height 32
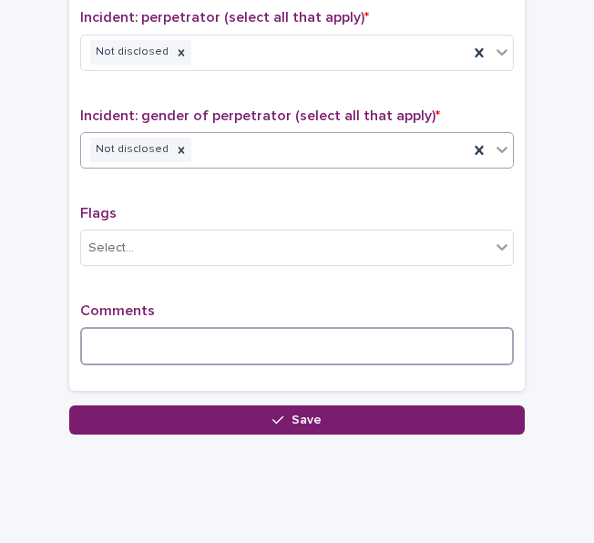
click at [173, 332] on textarea at bounding box center [297, 346] width 434 height 38
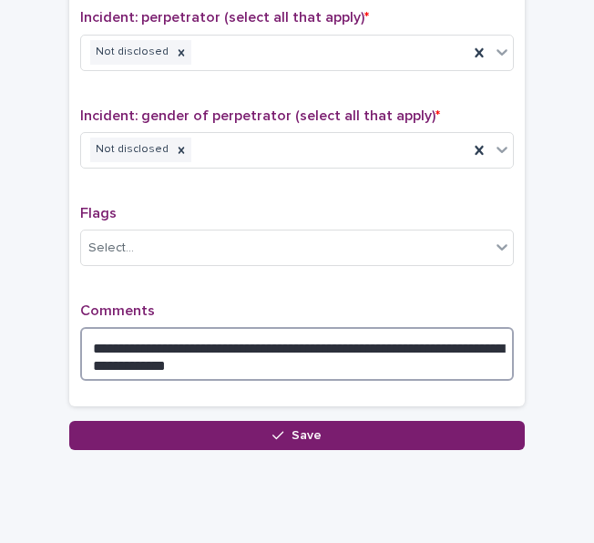
click at [419, 336] on textarea "**********" at bounding box center [297, 354] width 434 height 54
click at [424, 338] on textarea "**********" at bounding box center [297, 354] width 434 height 54
click at [336, 334] on textarea "**********" at bounding box center [297, 354] width 434 height 54
click at [334, 337] on textarea "**********" at bounding box center [297, 354] width 434 height 54
drag, startPoint x: 190, startPoint y: 355, endPoint x: 202, endPoint y: 357, distance: 12.9
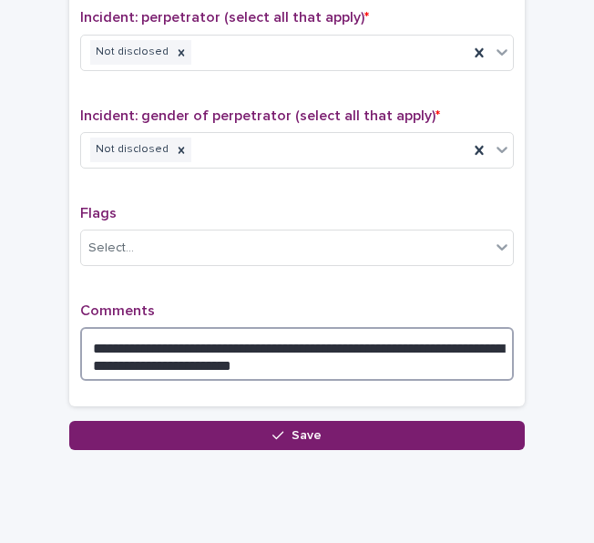
click at [190, 356] on textarea "**********" at bounding box center [297, 354] width 434 height 54
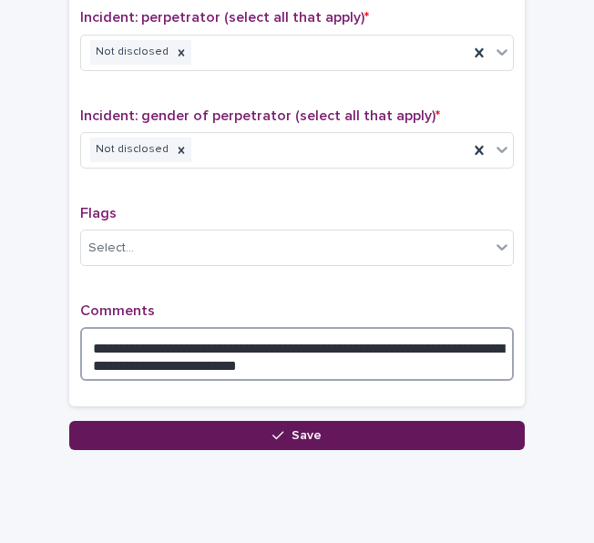
type textarea "**********"
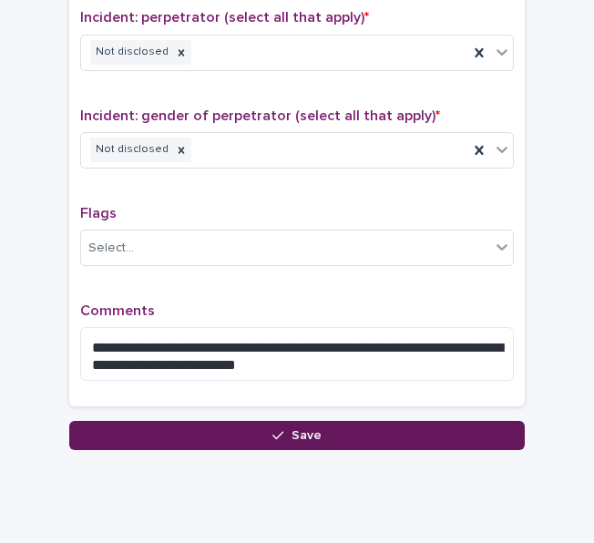
click at [306, 433] on button "Save" at bounding box center [297, 435] width 456 height 29
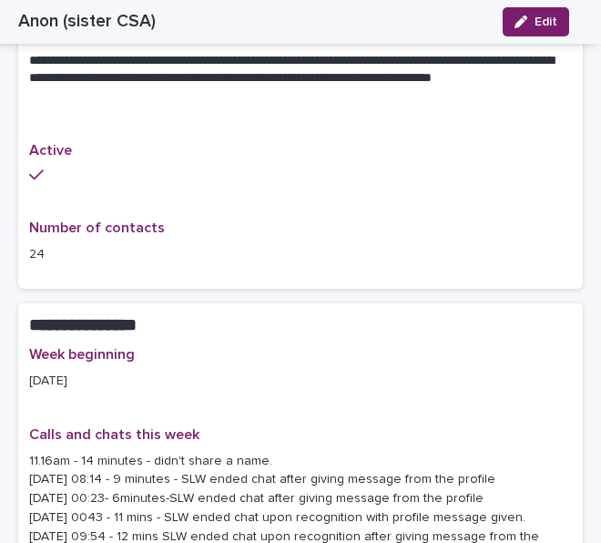
scroll to position [1549, 0]
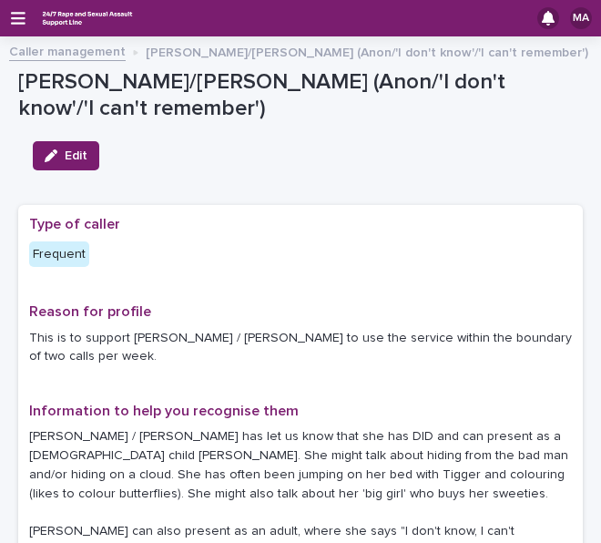
drag, startPoint x: 87, startPoint y: 203, endPoint x: 87, endPoint y: 8, distance: 195.0
